Goal: Task Accomplishment & Management: Complete application form

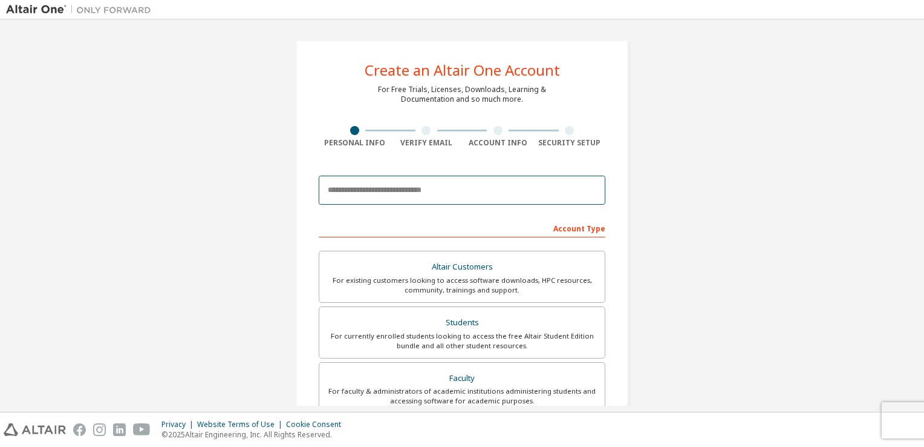
click at [458, 183] on input "email" at bounding box center [462, 189] width 287 height 29
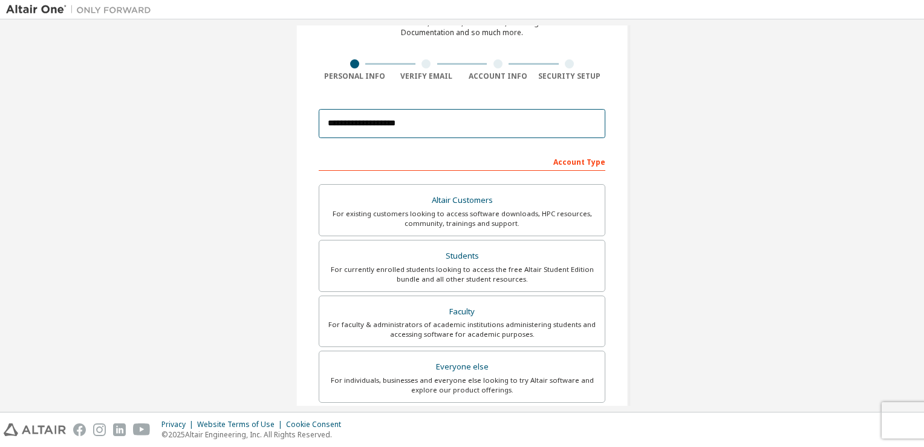
scroll to position [75, 0]
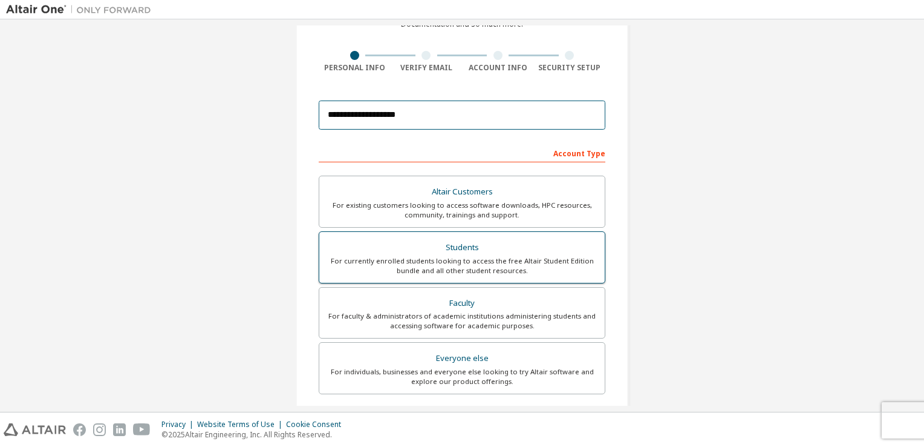
type input "**********"
click at [545, 268] on div "For currently enrolled students looking to access the free Altair Student Editi…" at bounding box center [462, 265] width 271 height 19
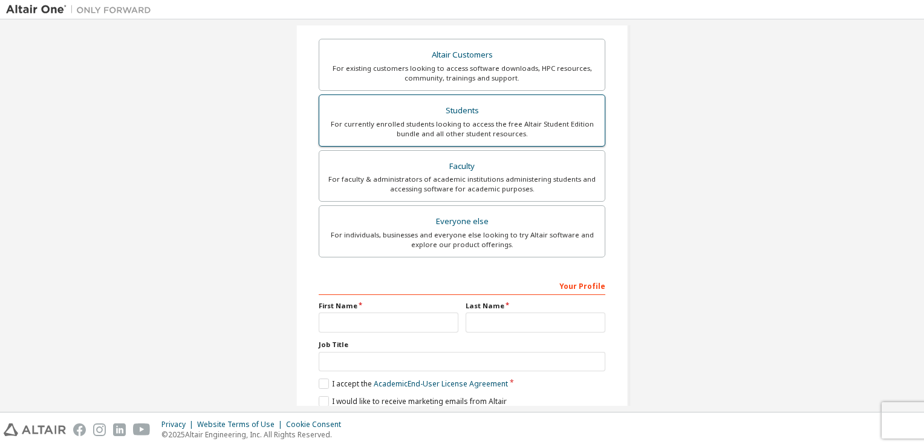
scroll to position [258, 0]
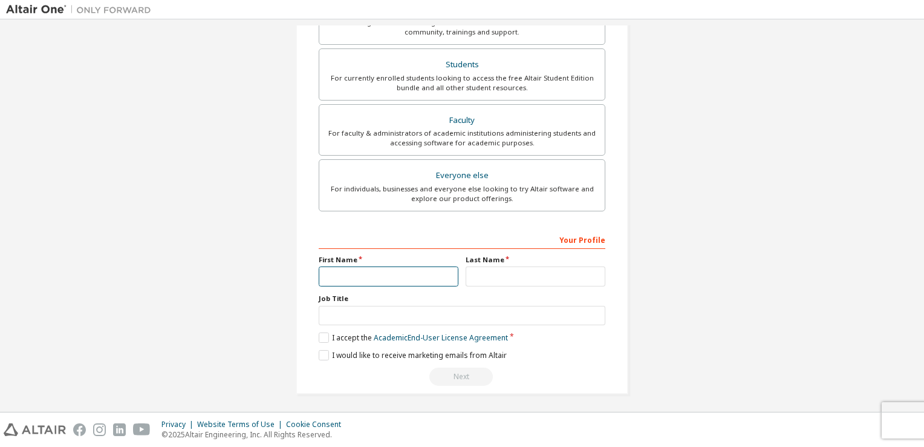
click at [339, 279] on input "text" at bounding box center [389, 276] width 140 height 20
click at [319, 339] on label "I accept the Academic End-User License Agreement" at bounding box center [413, 337] width 189 height 10
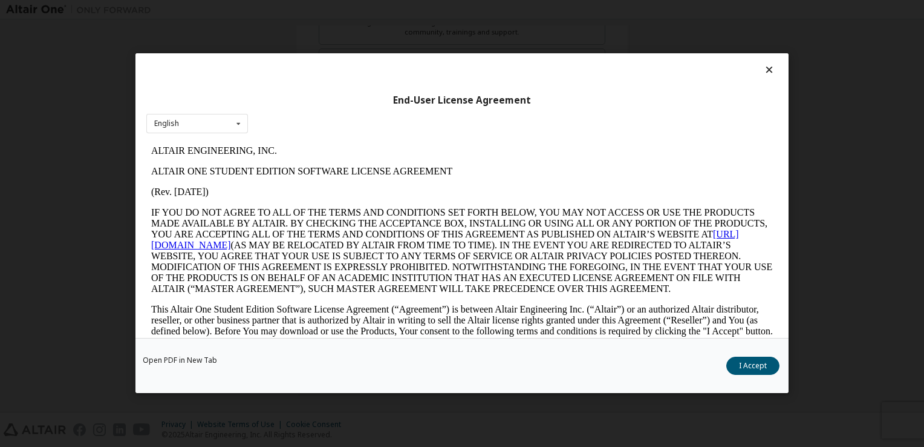
scroll to position [0, 0]
click at [736, 362] on button "I Accept" at bounding box center [753, 366] width 53 height 18
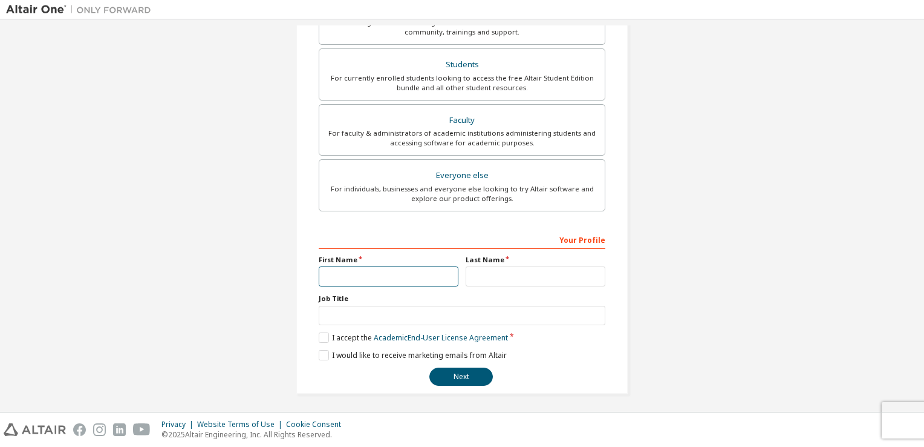
click at [382, 276] on input "text" at bounding box center [389, 276] width 140 height 20
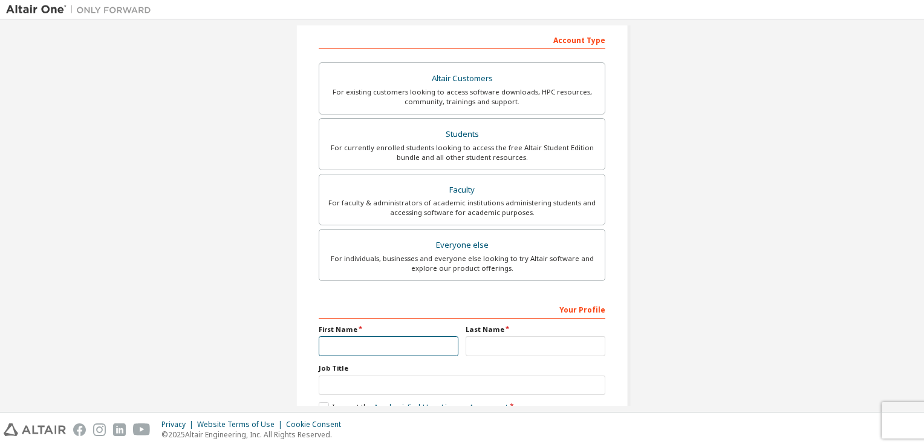
scroll to position [258, 0]
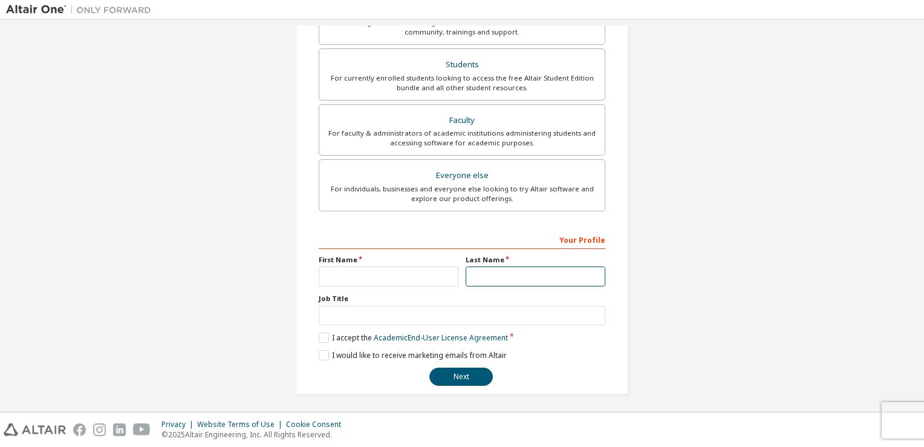
type input "*"
click at [380, 276] on input "text" at bounding box center [389, 276] width 140 height 20
type input "****"
click at [503, 282] on input "text" at bounding box center [536, 276] width 140 height 20
type input "***"
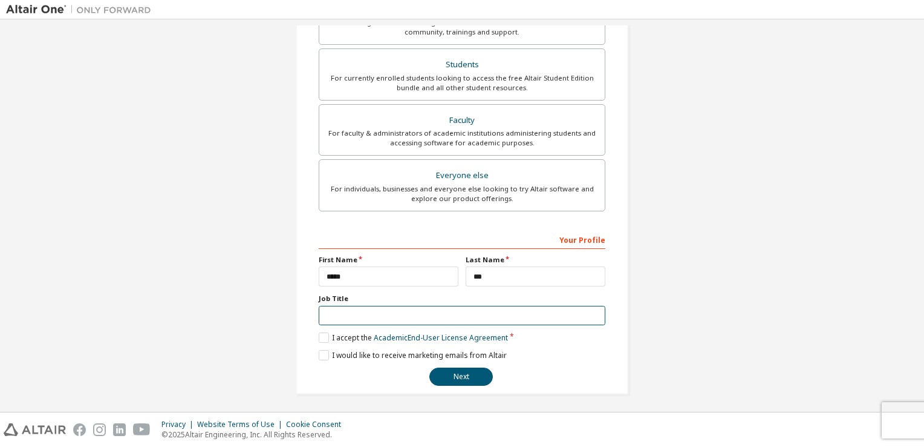
click at [414, 312] on input "text" at bounding box center [462, 316] width 287 height 20
type input "*******"
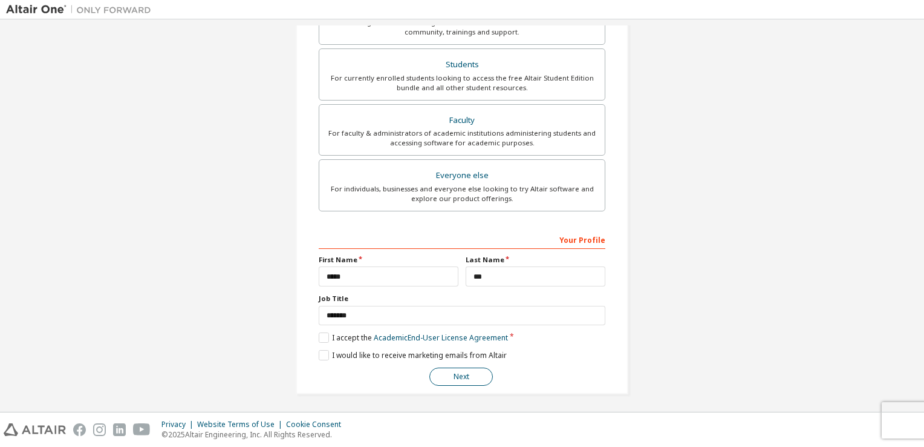
click at [462, 368] on button "Next" at bounding box center [462, 376] width 64 height 18
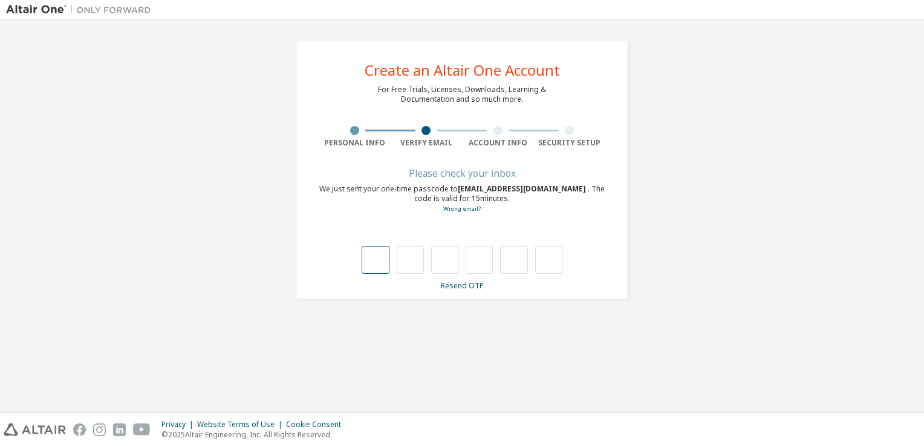
click at [384, 258] on input "text" at bounding box center [375, 260] width 27 height 28
type input "*"
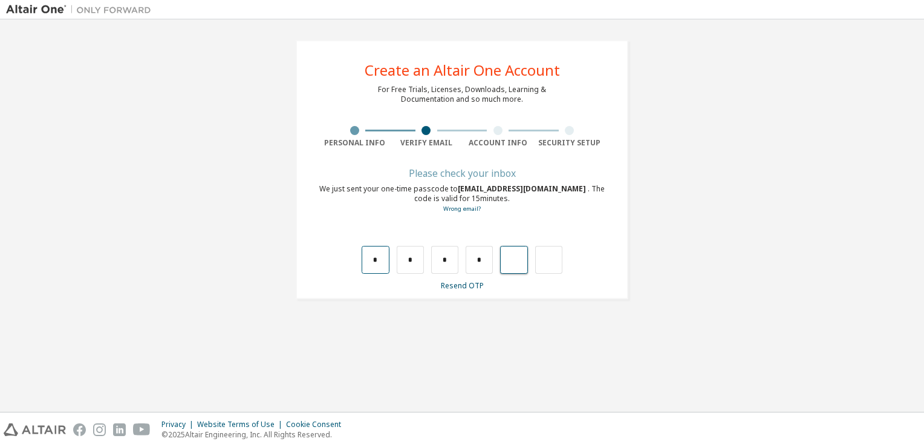
type input "*"
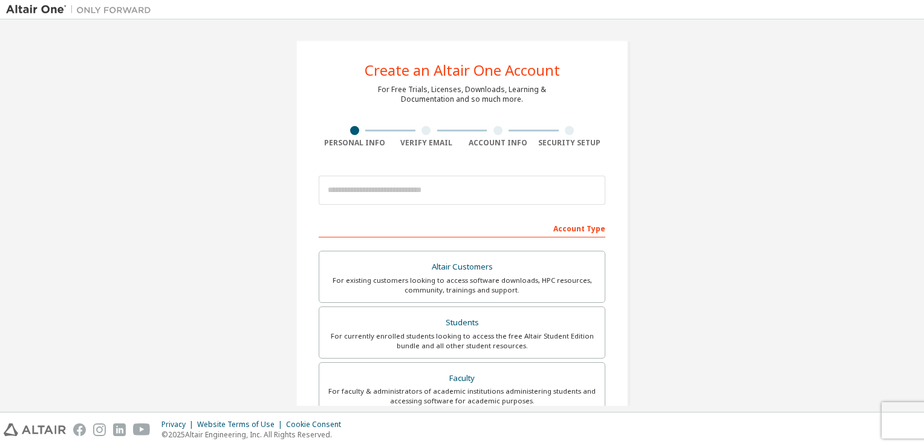
click at [574, 134] on div "Security Setup" at bounding box center [570, 137] width 72 height 22
